Goal: Download file/media

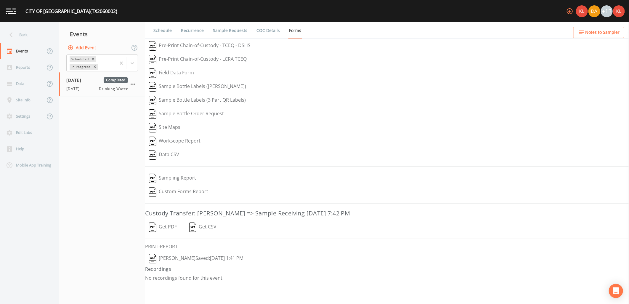
click at [166, 226] on button "Get PDF" at bounding box center [163, 227] width 36 height 14
click at [11, 4] on link at bounding box center [11, 11] width 22 height 22
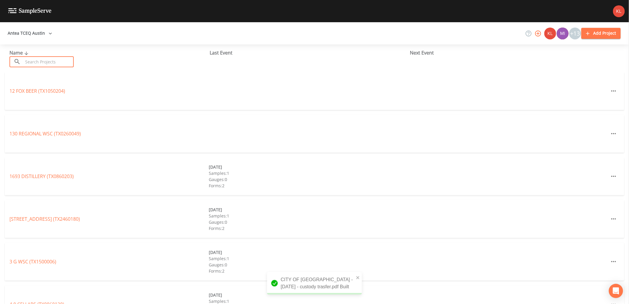
click at [54, 66] on input "text" at bounding box center [48, 61] width 51 height 11
click at [36, 57] on input "text" at bounding box center [48, 61] width 51 height 11
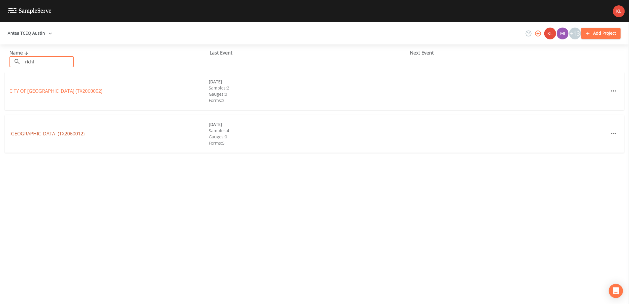
type input "richl"
click at [66, 134] on link "[GEOGRAPHIC_DATA] (TX2060012)" at bounding box center [46, 133] width 75 height 7
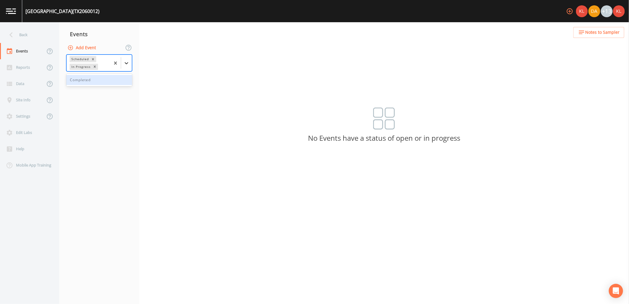
click at [130, 65] on div at bounding box center [126, 63] width 11 height 11
click at [120, 78] on div "Completed" at bounding box center [99, 80] width 66 height 10
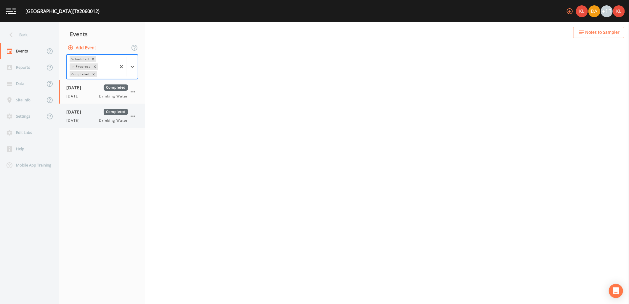
click at [95, 123] on div "[DATE] Completed [DATE] Drinking Water" at bounding box center [102, 116] width 86 height 24
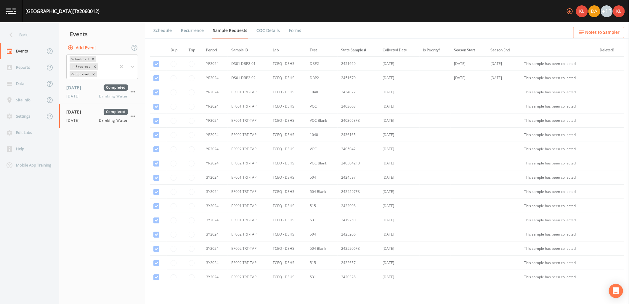
click at [295, 33] on link "Forms" at bounding box center [295, 30] width 14 height 17
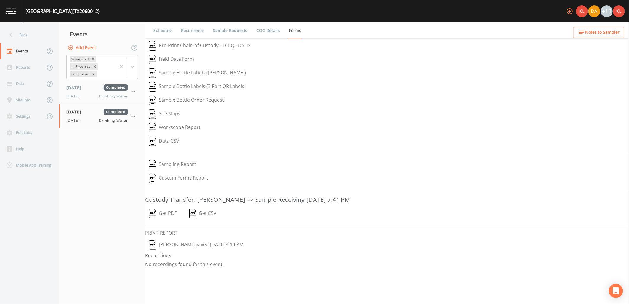
click at [171, 213] on button "Get PDF" at bounding box center [163, 214] width 36 height 14
click at [7, 11] on img at bounding box center [11, 11] width 10 height 6
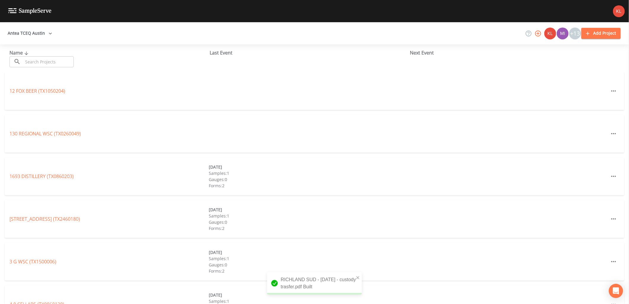
click at [43, 58] on input "text" at bounding box center [48, 61] width 51 height 11
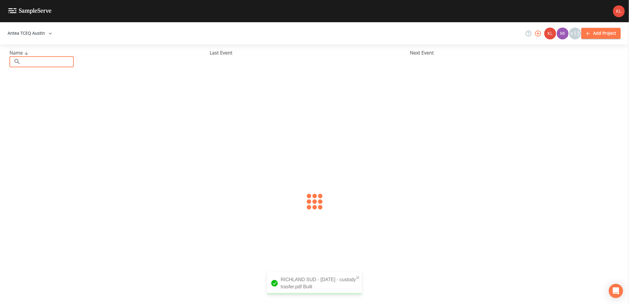
type input "h"
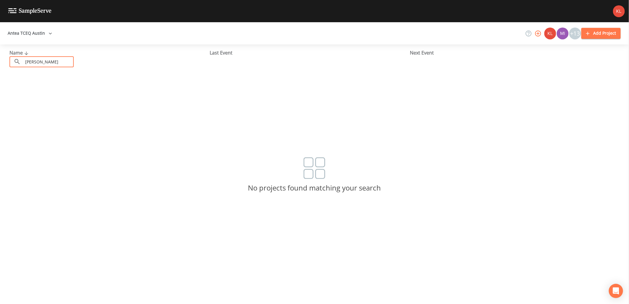
type input "cherokee"
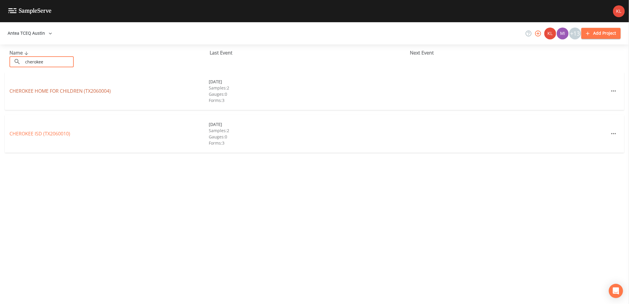
click at [59, 91] on link "CHEROKEE HOME FOR CHILDREN (TX2060004)" at bounding box center [59, 91] width 101 height 7
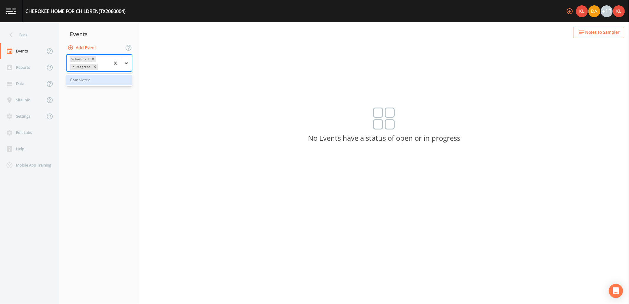
click at [127, 65] on icon at bounding box center [126, 63] width 6 height 6
click at [114, 76] on div "Completed" at bounding box center [99, 80] width 66 height 10
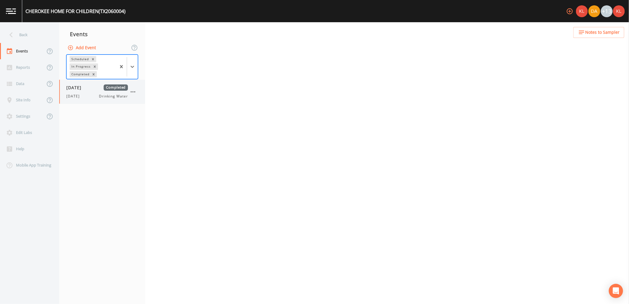
click at [110, 96] on span "Drinking Water" at bounding box center [113, 96] width 29 height 5
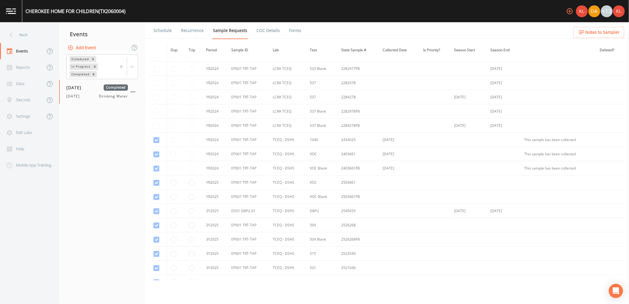
scroll to position [108, 0]
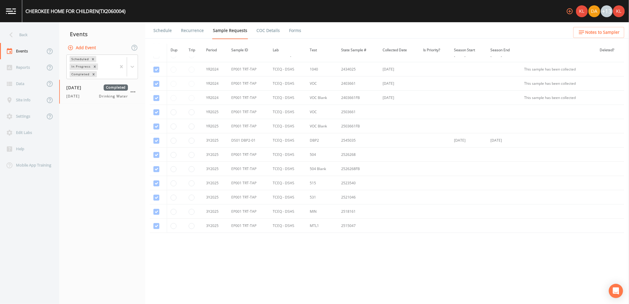
click at [299, 27] on ul "Schedule Recurrence Sample Requests COC Details Forms" at bounding box center [387, 30] width 484 height 16
click at [296, 30] on link "Forms" at bounding box center [295, 30] width 14 height 17
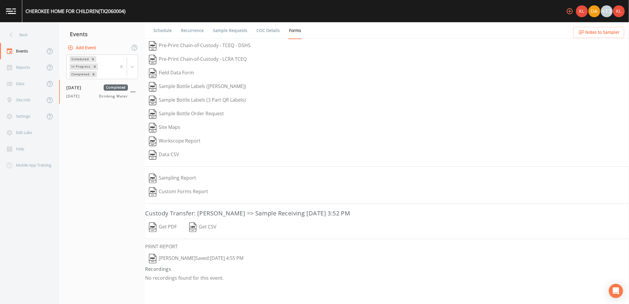
click at [174, 226] on button "Get PDF" at bounding box center [163, 227] width 36 height 14
click at [14, 11] on img at bounding box center [11, 11] width 10 height 6
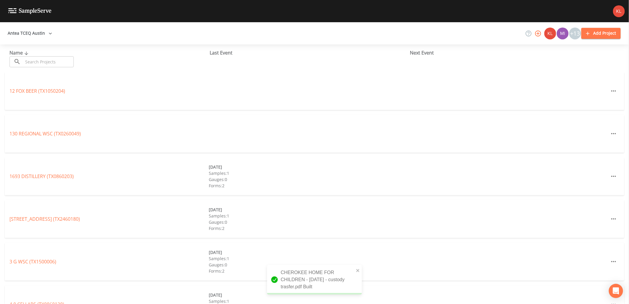
drag, startPoint x: 38, startPoint y: 68, endPoint x: 40, endPoint y: 63, distance: 5.6
click at [38, 68] on div "Name ​ ​ Last Event Next Event" at bounding box center [314, 58] width 629 height 28
click at [41, 61] on input "text" at bounding box center [48, 61] width 51 height 11
type input "cherokee"
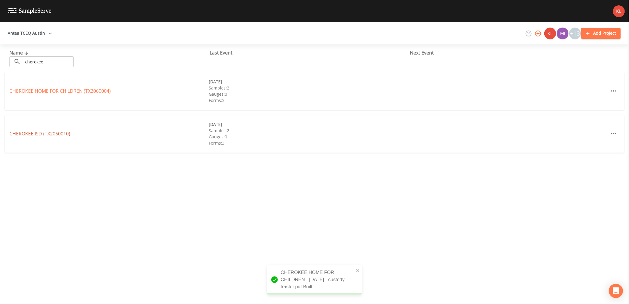
click at [51, 135] on link "CHEROKEE ISD (TX2060010)" at bounding box center [39, 133] width 61 height 7
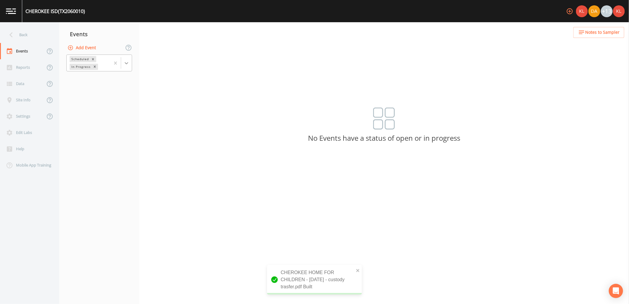
click at [129, 67] on div at bounding box center [126, 63] width 11 height 11
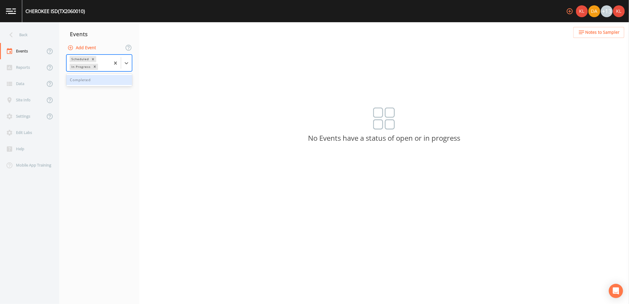
click at [119, 81] on div "Completed" at bounding box center [99, 80] width 66 height 10
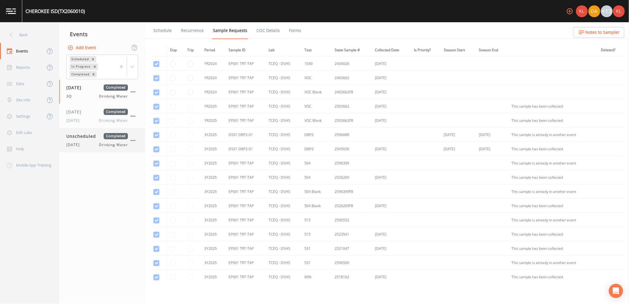
click at [105, 138] on span "Completed" at bounding box center [116, 136] width 24 height 6
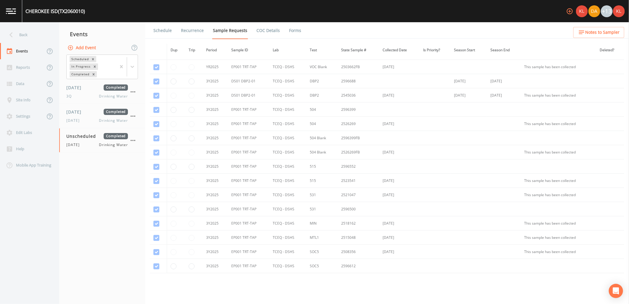
scroll to position [94, 0]
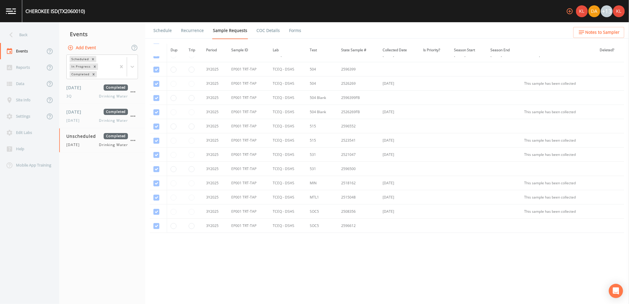
drag, startPoint x: 299, startPoint y: 25, endPoint x: 296, endPoint y: 28, distance: 3.9
click at [298, 25] on ul "Schedule Recurrence Sample Requests COC Details Forms" at bounding box center [387, 30] width 484 height 16
click at [293, 30] on link "Forms" at bounding box center [295, 30] width 14 height 17
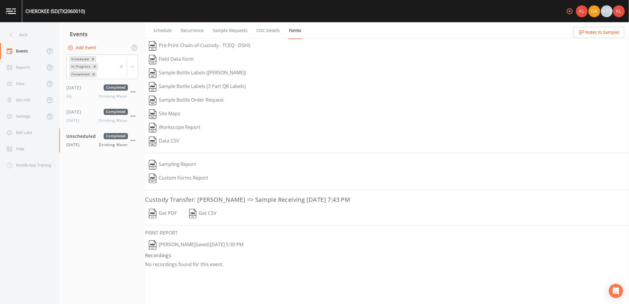
click at [173, 213] on button "Get PDF" at bounding box center [163, 214] width 36 height 14
click at [1, 18] on link at bounding box center [11, 11] width 22 height 22
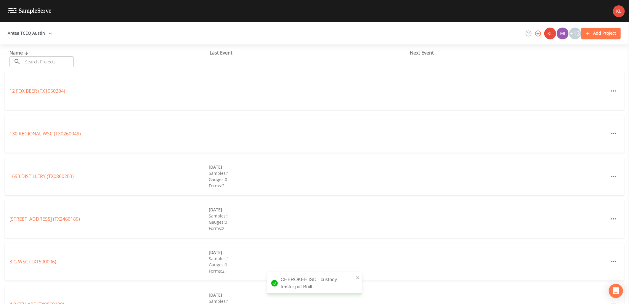
click at [62, 67] on div "Name ​ ​ Last Event Next Event" at bounding box center [314, 58] width 629 height 28
click at [62, 62] on input "text" at bounding box center [48, 61] width 51 height 11
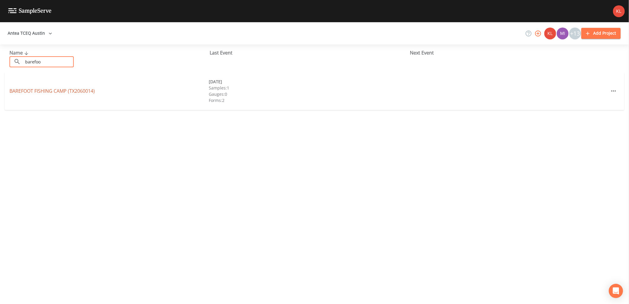
type input "barefoo"
click at [29, 88] on link "BAREFOOT FISHING CAMP (TX2060014)" at bounding box center [51, 91] width 85 height 7
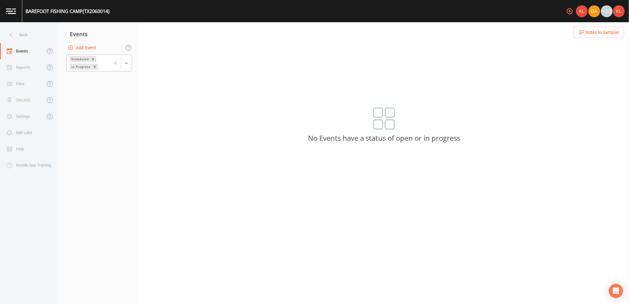
click at [126, 64] on icon at bounding box center [126, 63] width 6 height 6
click at [118, 80] on div "Completed" at bounding box center [99, 80] width 66 height 10
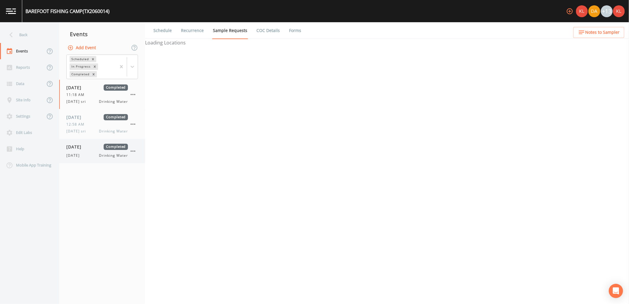
click at [99, 155] on span "Drinking Water" at bounding box center [113, 155] width 29 height 5
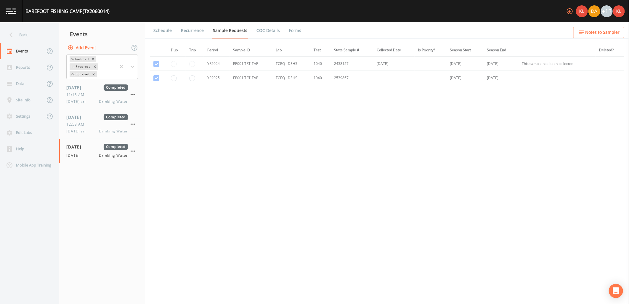
click at [288, 34] on link "Forms" at bounding box center [295, 30] width 14 height 17
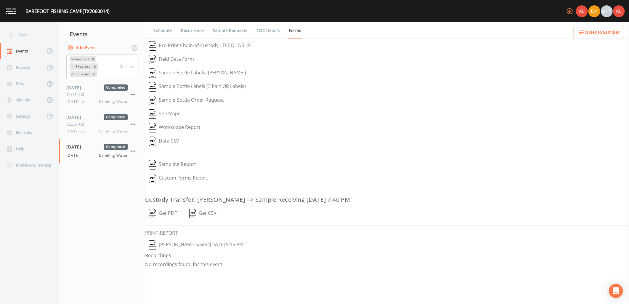
click at [166, 210] on button "Get PDF" at bounding box center [163, 214] width 36 height 14
click at [12, 14] on link at bounding box center [11, 11] width 22 height 22
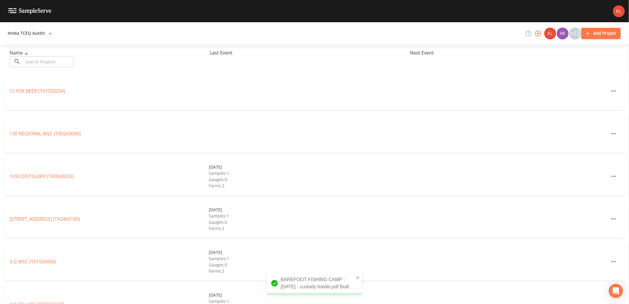
click at [64, 58] on input "text" at bounding box center [48, 61] width 51 height 11
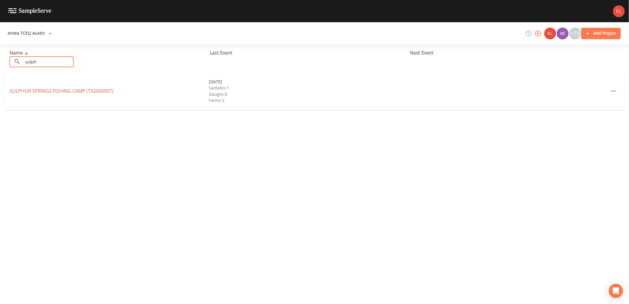
type input "sulph"
click at [28, 90] on link "SULPHUR SPRINGS FISHING CAMP (TX2060007)" at bounding box center [61, 91] width 104 height 7
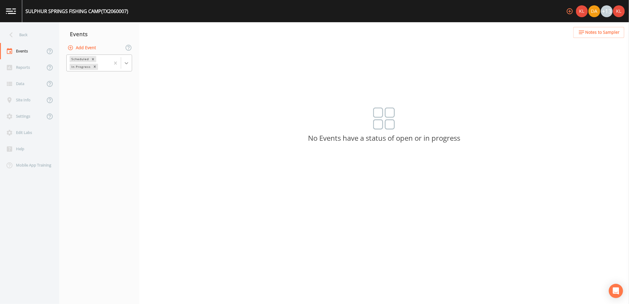
click at [125, 58] on div at bounding box center [126, 63] width 11 height 11
click at [108, 85] on div "Completed" at bounding box center [99, 80] width 66 height 10
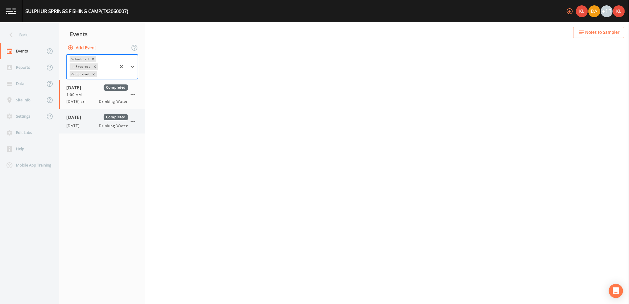
click at [105, 123] on span "Drinking Water" at bounding box center [113, 125] width 29 height 5
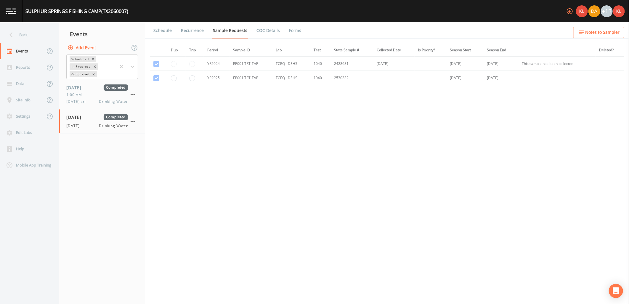
click at [300, 33] on ul "Schedule Recurrence Sample Requests COC Details Forms" at bounding box center [387, 30] width 484 height 16
click at [292, 33] on link "Forms" at bounding box center [295, 30] width 14 height 17
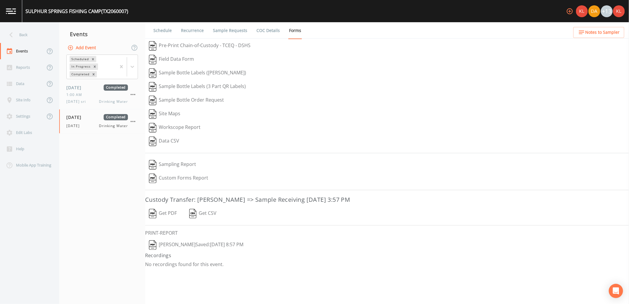
click at [170, 213] on button "Get PDF" at bounding box center [163, 214] width 36 height 14
